Goal: Check status: Check status

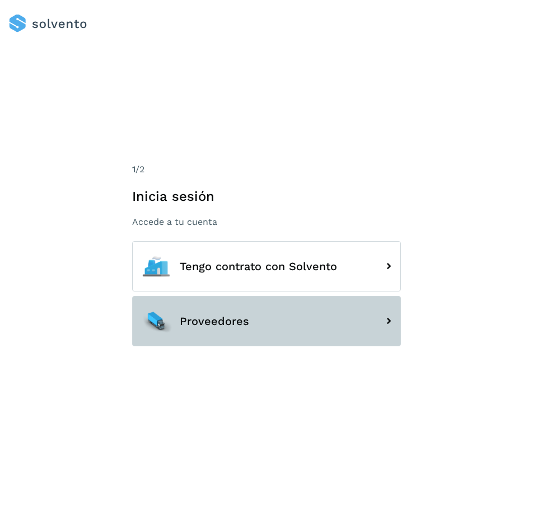
click at [212, 314] on button "Proveedores" at bounding box center [266, 321] width 269 height 50
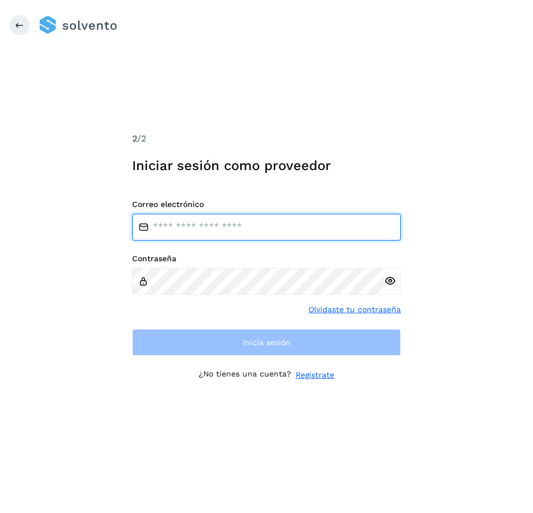
click at [189, 236] on input "email" at bounding box center [266, 227] width 269 height 27
type input "**********"
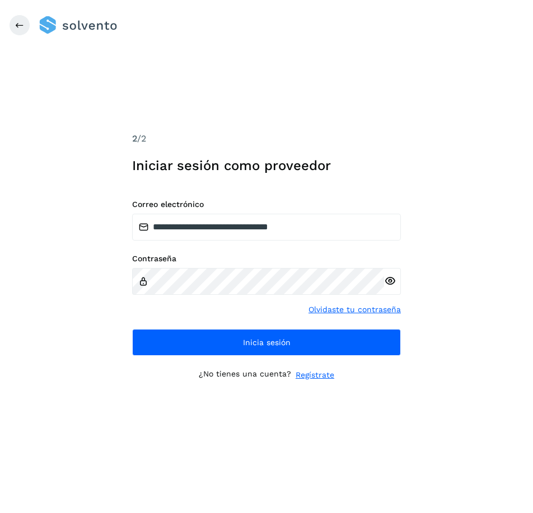
click at [386, 281] on icon at bounding box center [390, 281] width 12 height 12
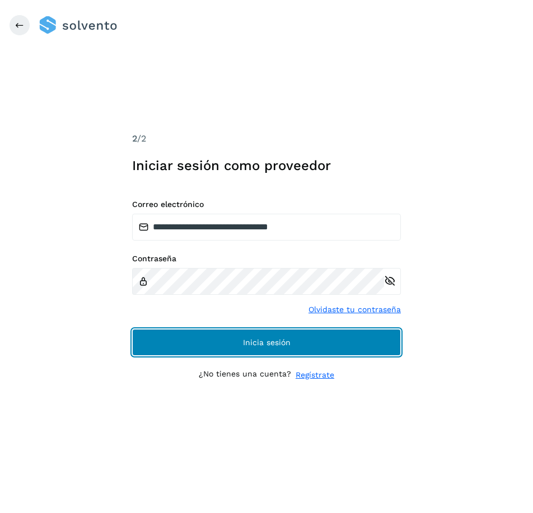
click at [261, 333] on button "Inicia sesión" at bounding box center [266, 342] width 269 height 27
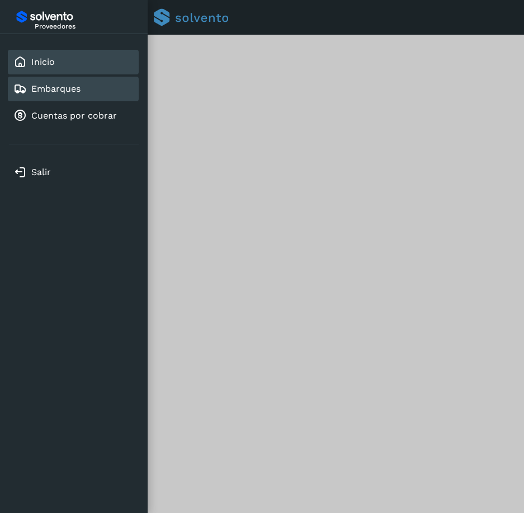
click at [50, 92] on link "Embarques" at bounding box center [55, 88] width 49 height 11
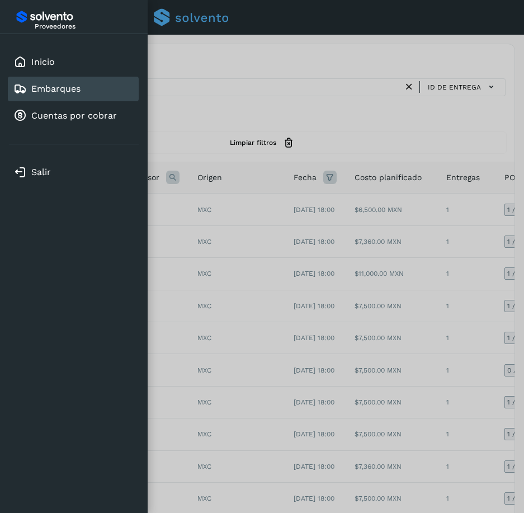
click at [228, 85] on div at bounding box center [262, 256] width 524 height 513
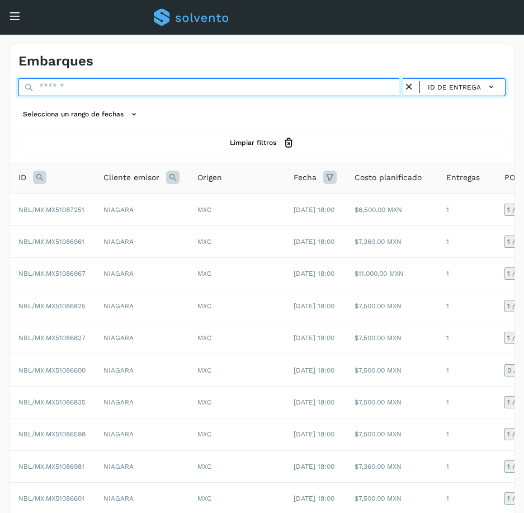
click at [228, 85] on input "text" at bounding box center [210, 87] width 385 height 18
paste input "*****"
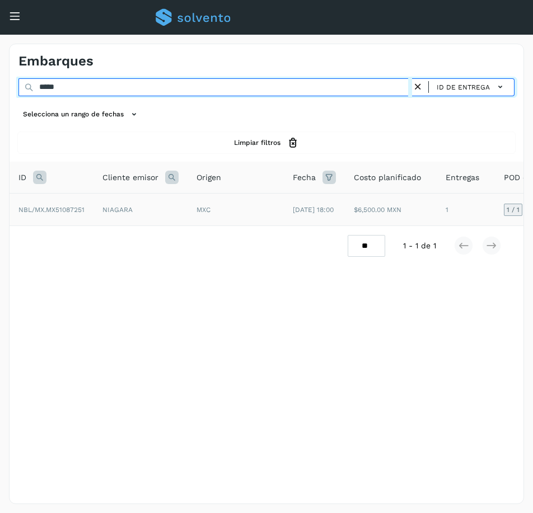
type input "*****"
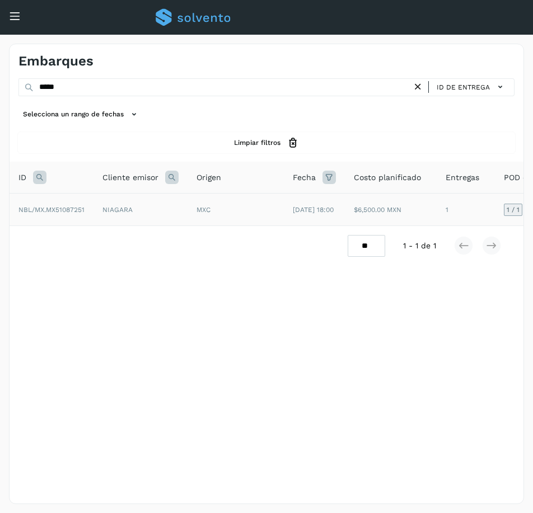
click at [474, 218] on td "1" at bounding box center [465, 210] width 58 height 32
click at [486, 214] on td "1" at bounding box center [465, 210] width 58 height 32
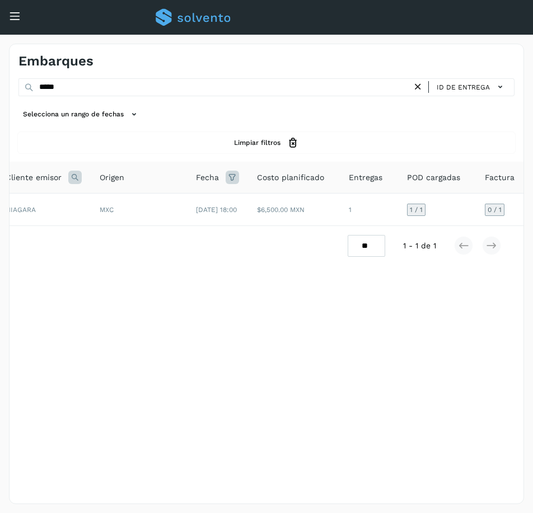
scroll to position [0, 120]
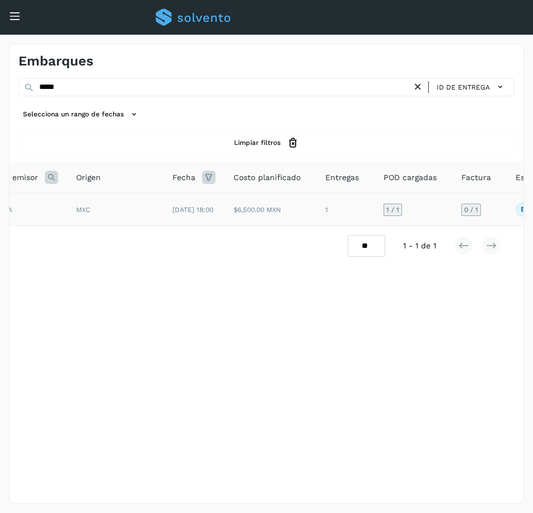
click at [492, 214] on td "0 / 1" at bounding box center [479, 210] width 54 height 32
click at [504, 215] on td "0 / 1" at bounding box center [479, 210] width 54 height 32
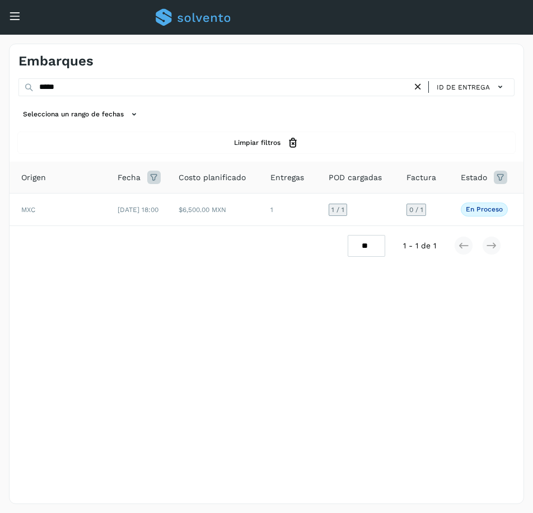
scroll to position [0, 191]
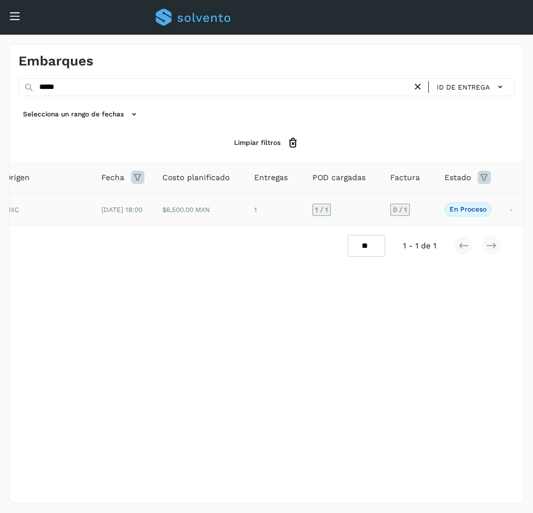
click at [427, 210] on td "0 / 1" at bounding box center [408, 210] width 54 height 32
click at [458, 210] on p "En proceso" at bounding box center [467, 209] width 37 height 8
click at [428, 209] on td "0 / 1" at bounding box center [408, 210] width 54 height 32
click at [242, 266] on div "Filtros por página : ** ** ** 1 - 1 de 1" at bounding box center [267, 246] width 514 height 40
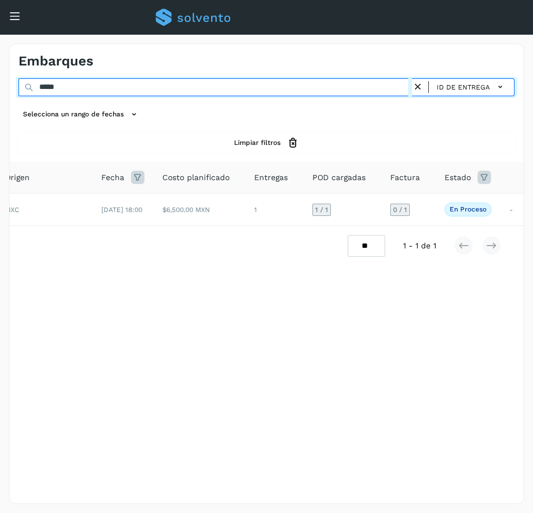
drag, startPoint x: 69, startPoint y: 87, endPoint x: -190, endPoint y: 128, distance: 262.2
click at [0, 128] on html "Proveedores Inicio Embarques Cuentas por cobrar Salir Conoce nuestros beneficio…" at bounding box center [266, 256] width 533 height 513
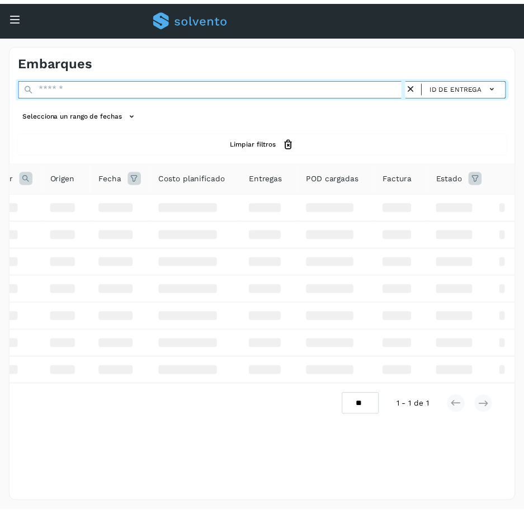
scroll to position [0, 106]
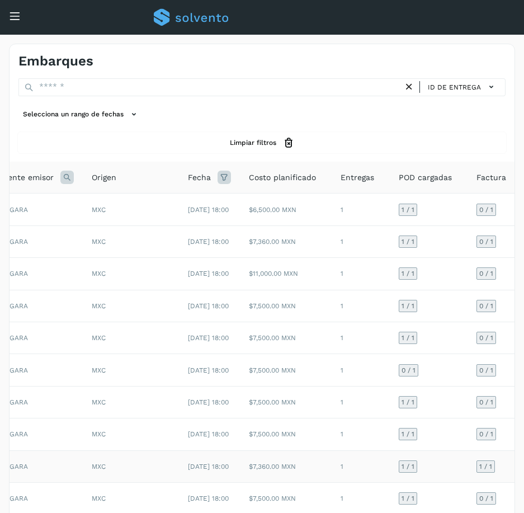
click at [400, 482] on td "1 / 1" at bounding box center [429, 466] width 78 height 32
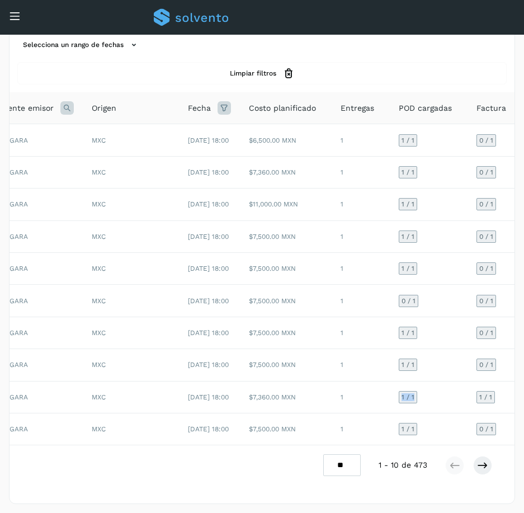
drag, startPoint x: 417, startPoint y: 513, endPoint x: 437, endPoint y: 514, distance: 20.2
click at [437, 513] on html "Proveedores Inicio Embarques Cuentas por cobrar Salir Conoce nuestros beneficio…" at bounding box center [262, 222] width 524 height 582
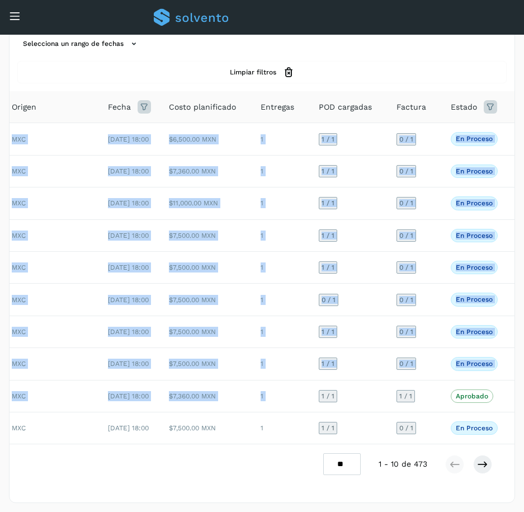
scroll to position [0, 187]
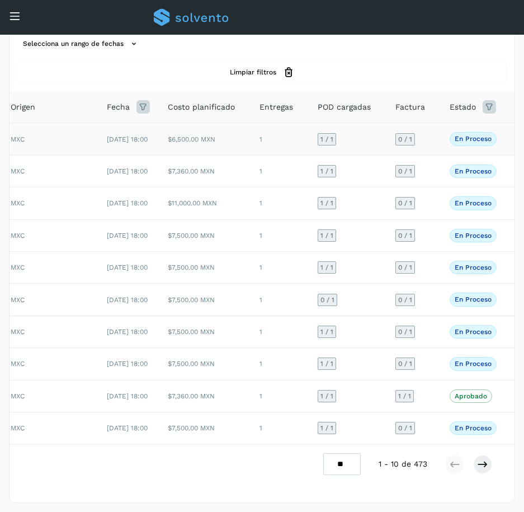
click at [431, 138] on td "0 / 1" at bounding box center [414, 139] width 54 height 32
click at [458, 144] on span "En proceso" at bounding box center [473, 138] width 47 height 13
click at [434, 123] on td "0 / 1" at bounding box center [414, 139] width 54 height 32
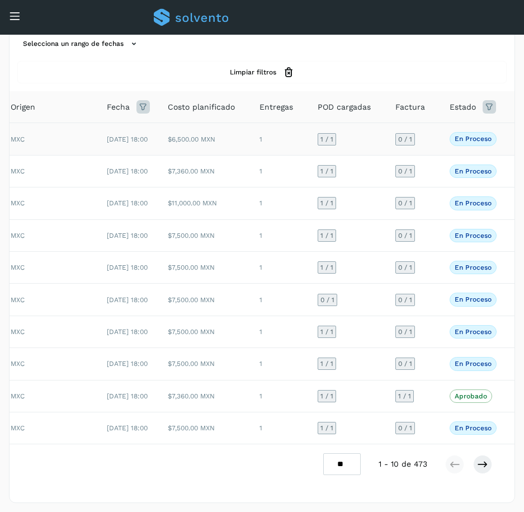
click at [434, 123] on td "0 / 1" at bounding box center [414, 139] width 54 height 32
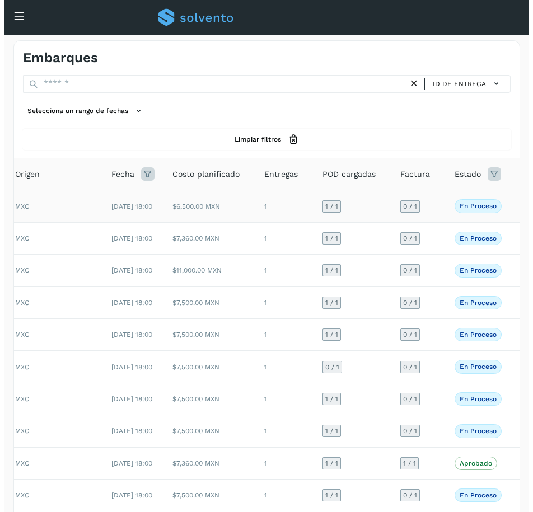
scroll to position [0, 0]
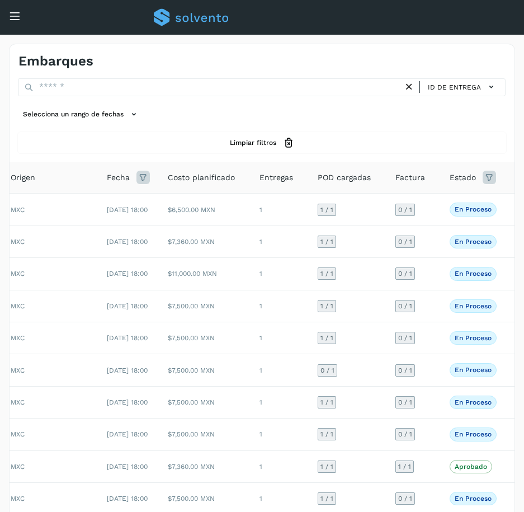
click at [175, 115] on div "Selecciona un rango de fechas Selects date range for when the load is created" at bounding box center [261, 114] width 487 height 18
click at [21, 13] on div "Conoce nuestros beneficios f Hola, [EMAIL_ADDRESS][DOMAIN_NAME]" at bounding box center [262, 17] width 524 height 35
click at [12, 17] on icon at bounding box center [15, 16] width 12 height 12
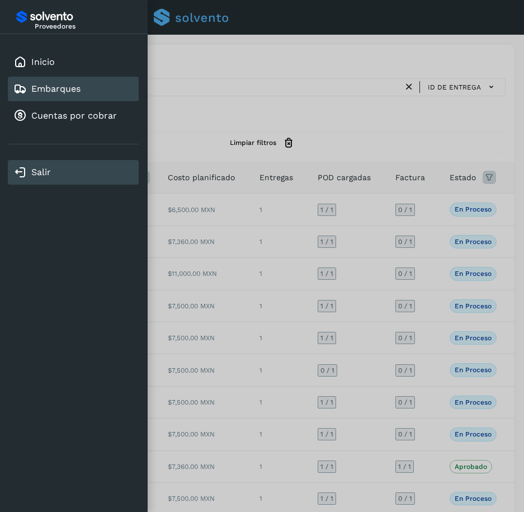
click at [29, 172] on div "Salir" at bounding box center [73, 172] width 120 height 13
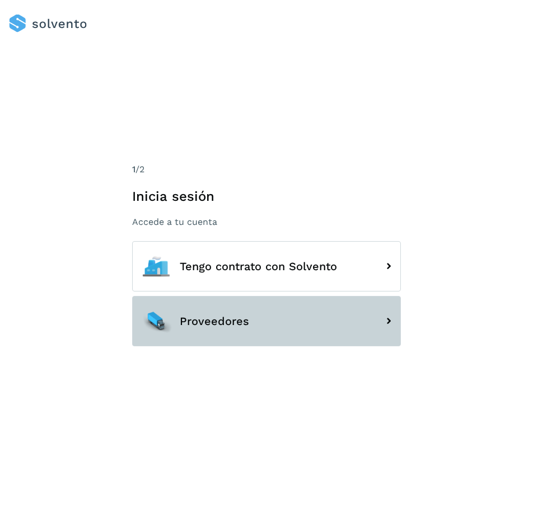
click at [315, 310] on button "Proveedores" at bounding box center [266, 321] width 269 height 50
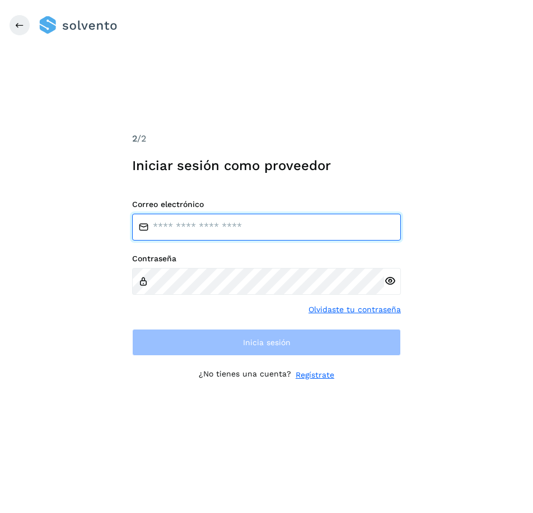
click at [278, 233] on input "email" at bounding box center [266, 227] width 269 height 27
type input "**********"
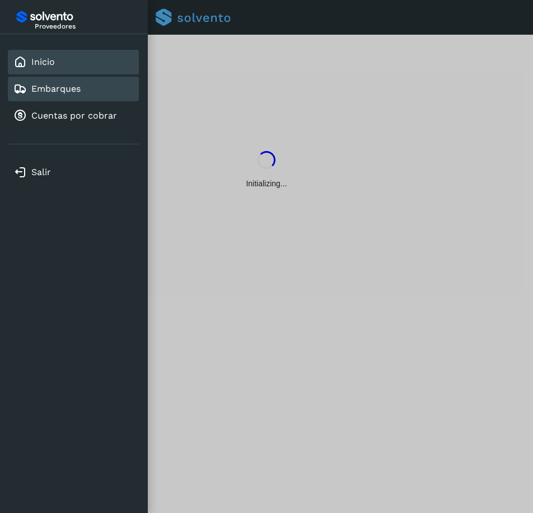
click at [68, 93] on link "Embarques" at bounding box center [55, 88] width 49 height 11
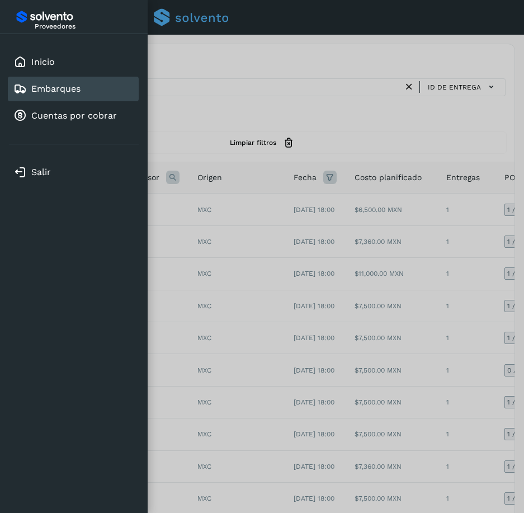
click at [376, 119] on div at bounding box center [262, 256] width 524 height 513
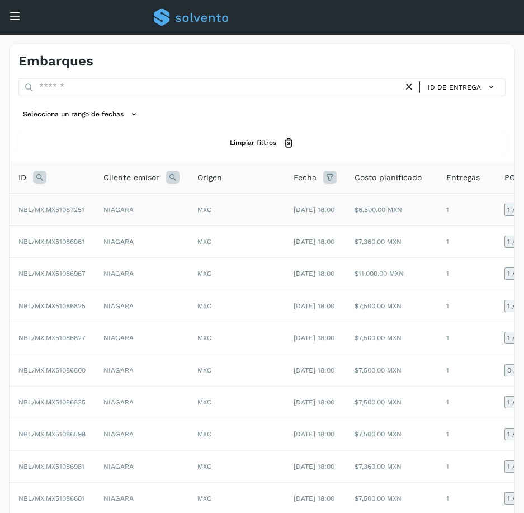
click at [462, 208] on td "1" at bounding box center [467, 210] width 58 height 32
click at [490, 84] on icon at bounding box center [492, 87] width 12 height 12
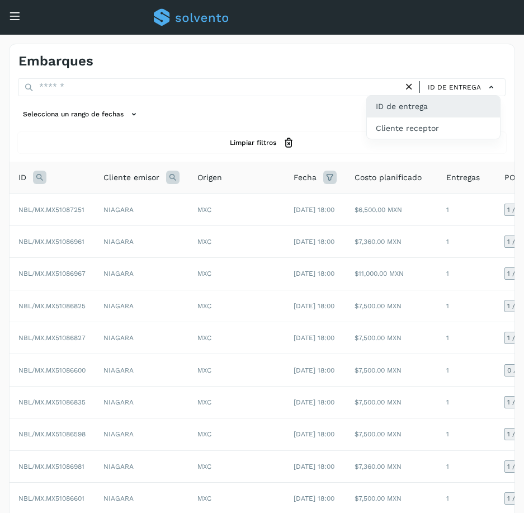
click at [453, 55] on div at bounding box center [262, 256] width 524 height 513
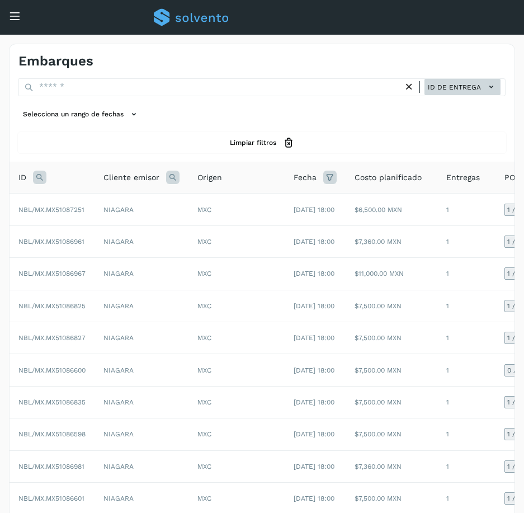
click at [467, 88] on span "ID de entrega" at bounding box center [454, 87] width 53 height 10
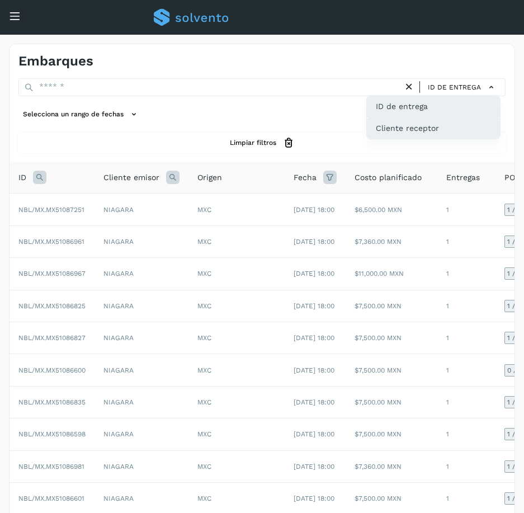
click at [459, 123] on div "Cliente receptor" at bounding box center [433, 128] width 133 height 21
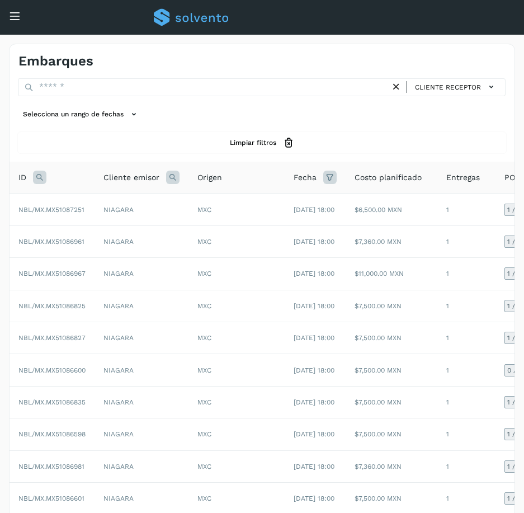
click at [257, 97] on div "Cliente receptor Selecciona un rango de fechas Selects date range for when the …" at bounding box center [262, 115] width 505 height 75
click at [500, 86] on button "Cliente receptor" at bounding box center [456, 87] width 89 height 16
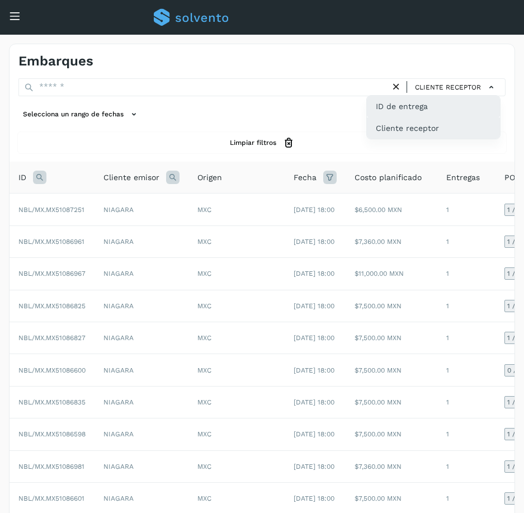
click at [454, 105] on div "ID de entrega" at bounding box center [433, 106] width 133 height 21
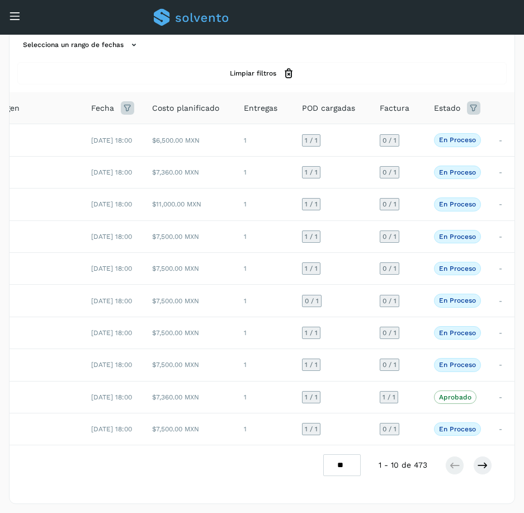
scroll to position [0, 201]
click at [433, 383] on td "Aprobado La validación de Solvento para este embarque ha sido anulada debido al…" at bounding box center [459, 397] width 65 height 32
click at [435, 382] on td "Aprobado La validación de Solvento para este embarque ha sido anulada debido al…" at bounding box center [459, 397] width 65 height 32
click at [458, 393] on p "Aprobado" at bounding box center [457, 397] width 32 height 8
drag, startPoint x: 407, startPoint y: 431, endPoint x: 415, endPoint y: 427, distance: 9.0
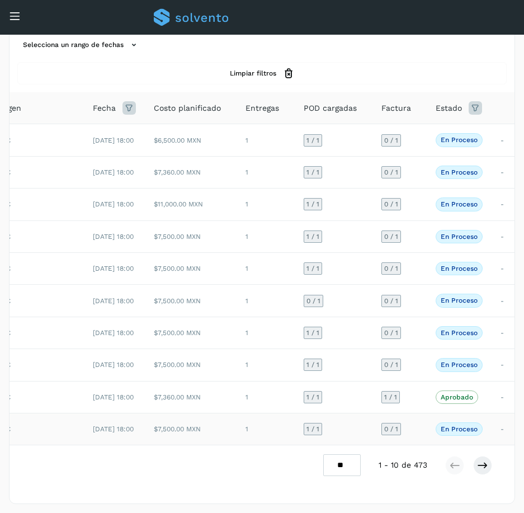
click at [407, 431] on td "0 / 1" at bounding box center [400, 430] width 54 height 32
click at [417, 423] on td "0 / 1" at bounding box center [400, 430] width 54 height 32
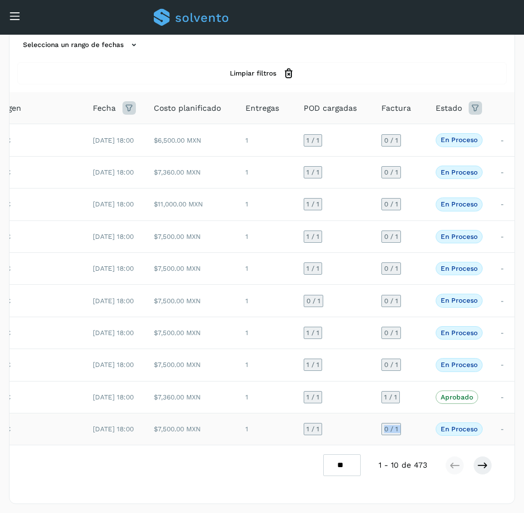
click at [417, 423] on td "0 / 1" at bounding box center [400, 430] width 54 height 32
click at [422, 414] on td "0 / 1" at bounding box center [400, 430] width 54 height 32
click at [488, 466] on button at bounding box center [482, 465] width 19 height 19
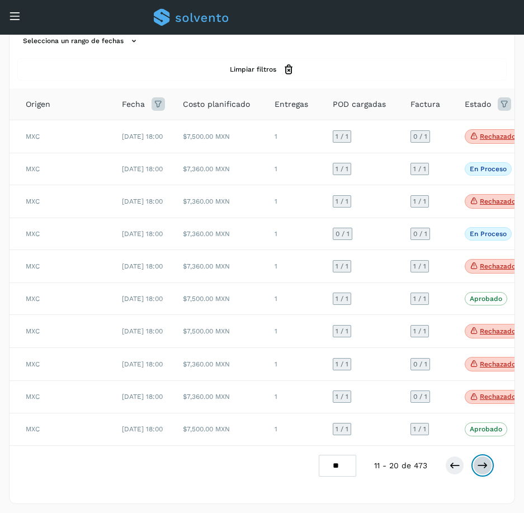
scroll to position [0, 210]
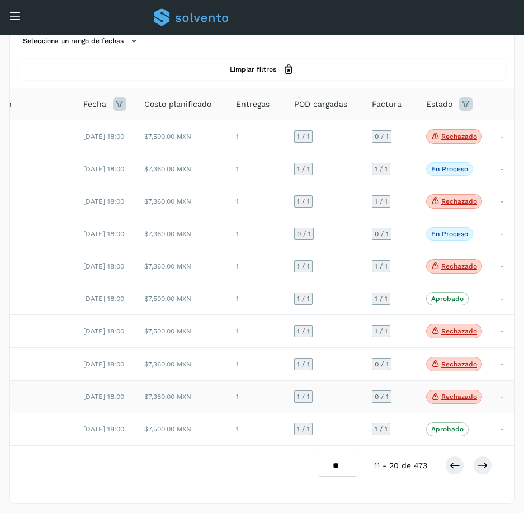
click at [462, 393] on p "Rechazado" at bounding box center [459, 397] width 36 height 8
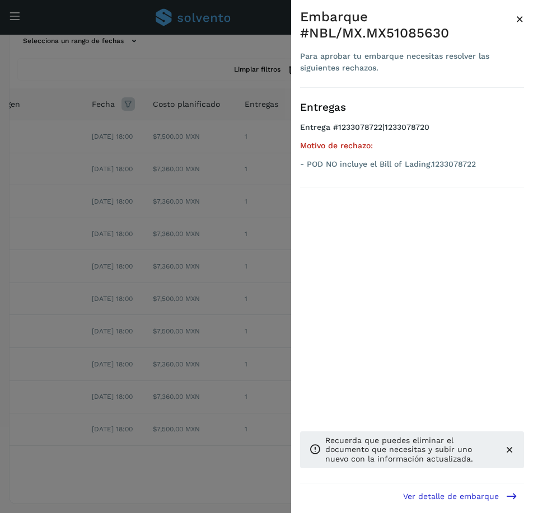
click at [519, 20] on span "×" at bounding box center [519, 19] width 8 height 16
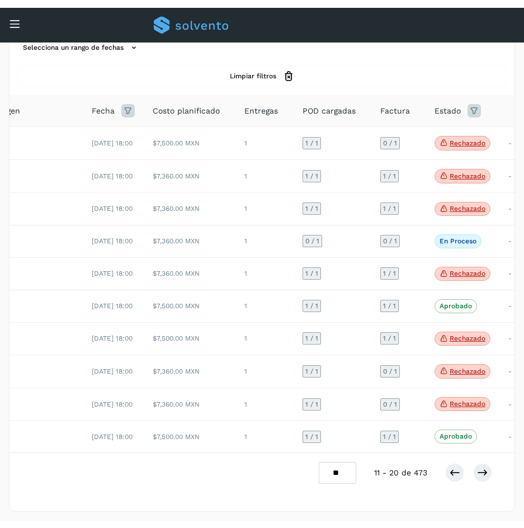
scroll to position [128, 0]
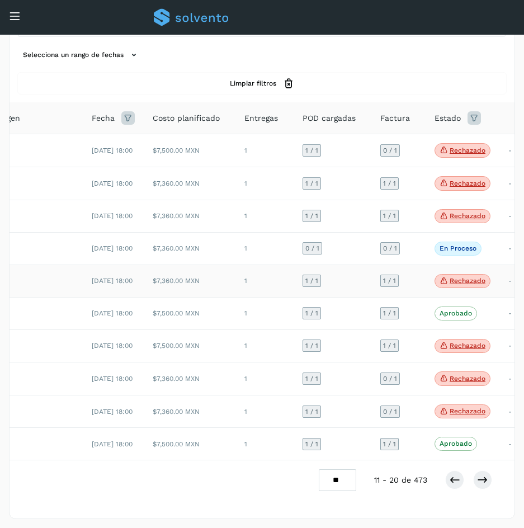
click at [279, 265] on td "1" at bounding box center [265, 281] width 58 height 33
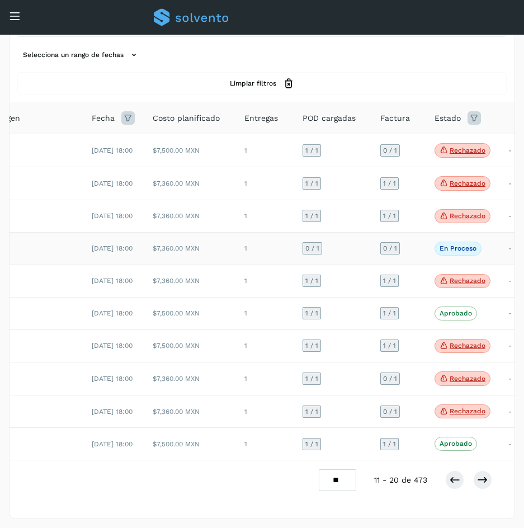
click at [279, 233] on td "1" at bounding box center [265, 249] width 58 height 32
click at [413, 233] on td "0 / 1" at bounding box center [399, 249] width 54 height 32
click at [412, 233] on td "0 / 1" at bounding box center [399, 249] width 54 height 32
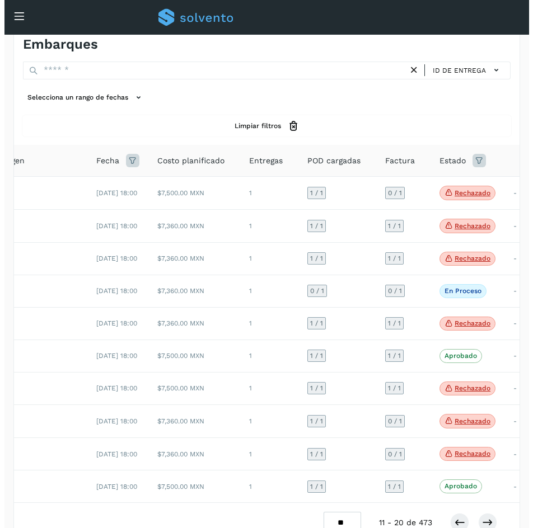
scroll to position [0, 0]
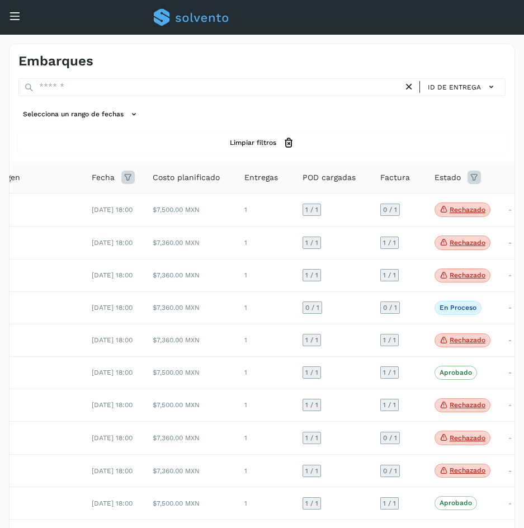
click at [188, 102] on div "ID de entrega Selecciona un rango de fechas Selects date range for when the loa…" at bounding box center [262, 115] width 505 height 75
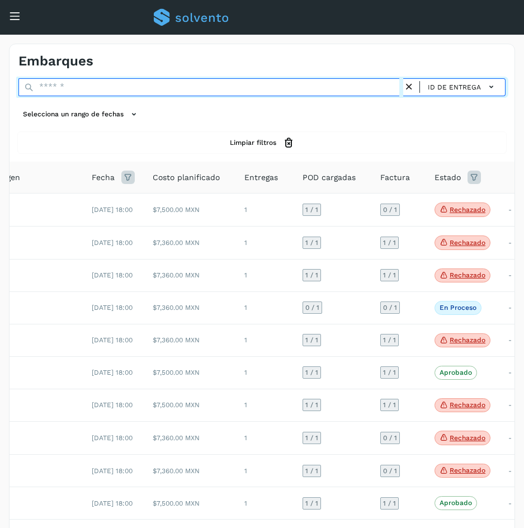
click at [190, 95] on input "text" at bounding box center [210, 87] width 385 height 18
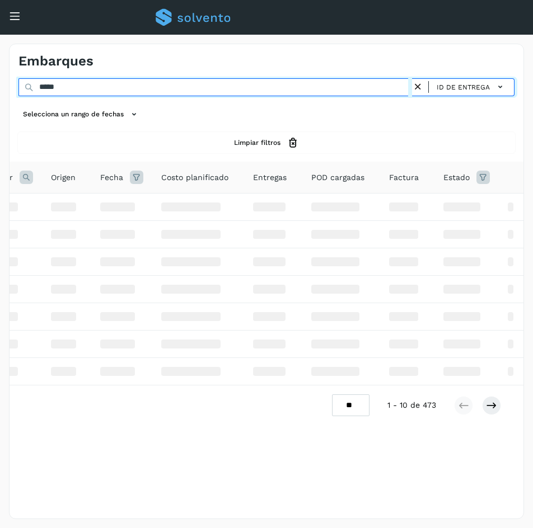
scroll to position [0, 106]
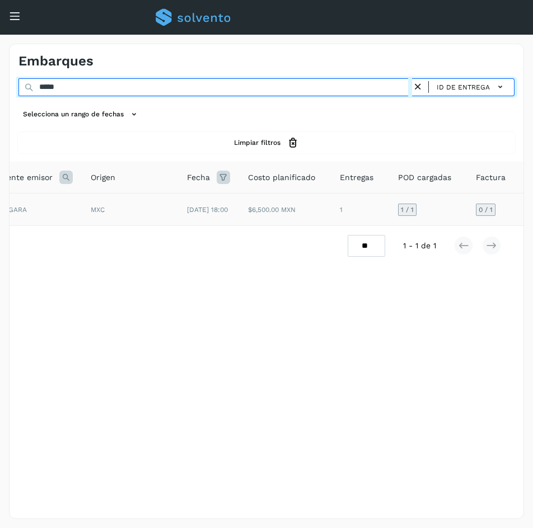
type input "*****"
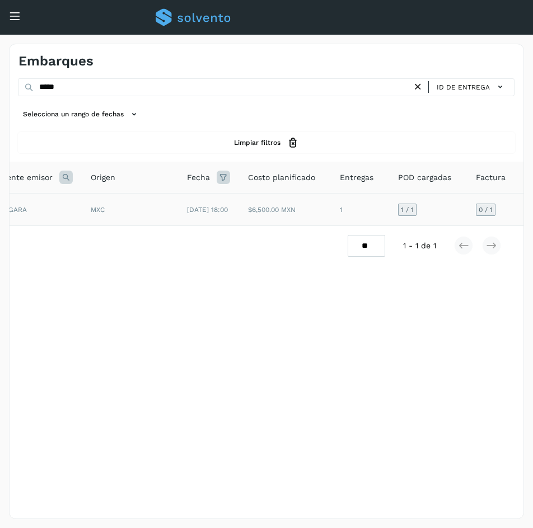
click at [423, 208] on td "1 / 1" at bounding box center [428, 210] width 78 height 32
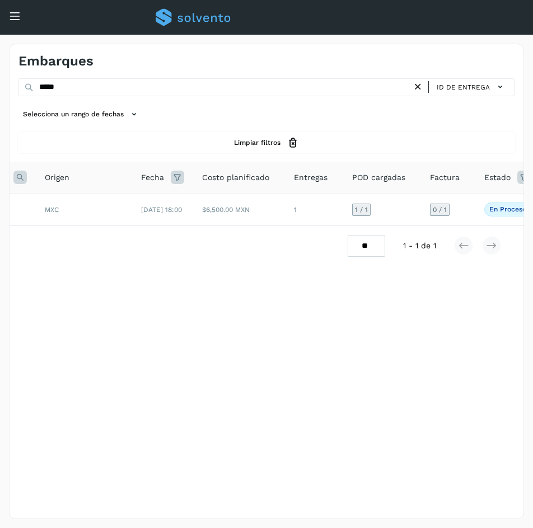
scroll to position [0, 191]
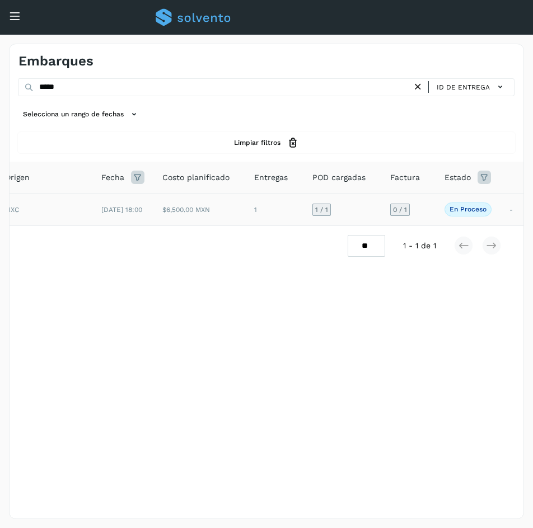
click at [426, 218] on td "0 / 1" at bounding box center [408, 210] width 54 height 32
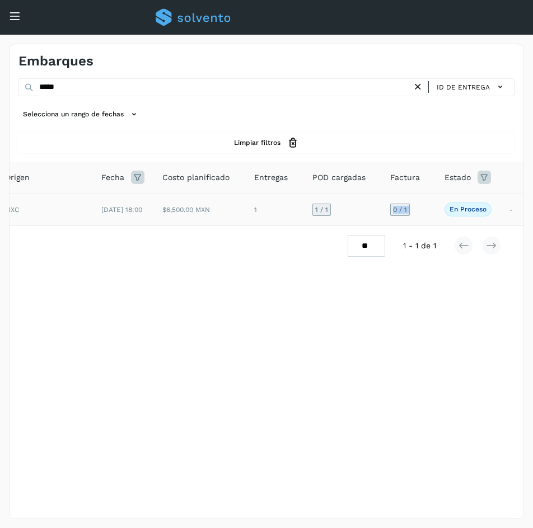
click at [426, 218] on td "0 / 1" at bounding box center [408, 210] width 54 height 32
click at [16, 17] on icon at bounding box center [15, 16] width 12 height 12
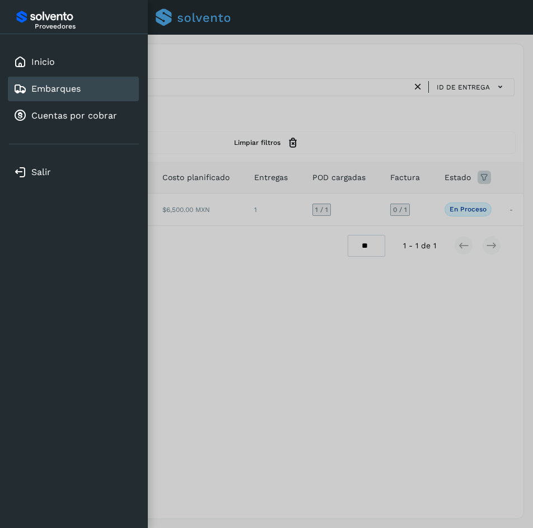
click at [45, 158] on div "Salir" at bounding box center [74, 172] width 148 height 56
click at [49, 167] on link "Salir" at bounding box center [41, 172] width 20 height 11
